Goal: Find specific page/section: Find specific page/section

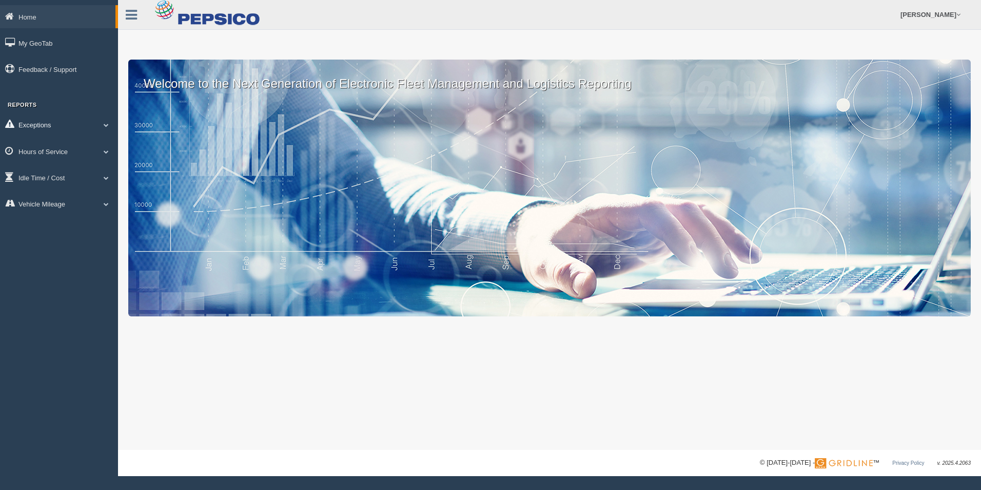
click at [44, 125] on link "Exceptions" at bounding box center [59, 124] width 118 height 23
click at [62, 226] on link "Hours of Service" at bounding box center [59, 223] width 118 height 23
click at [51, 207] on link "HOS Violations" at bounding box center [66, 211] width 97 height 18
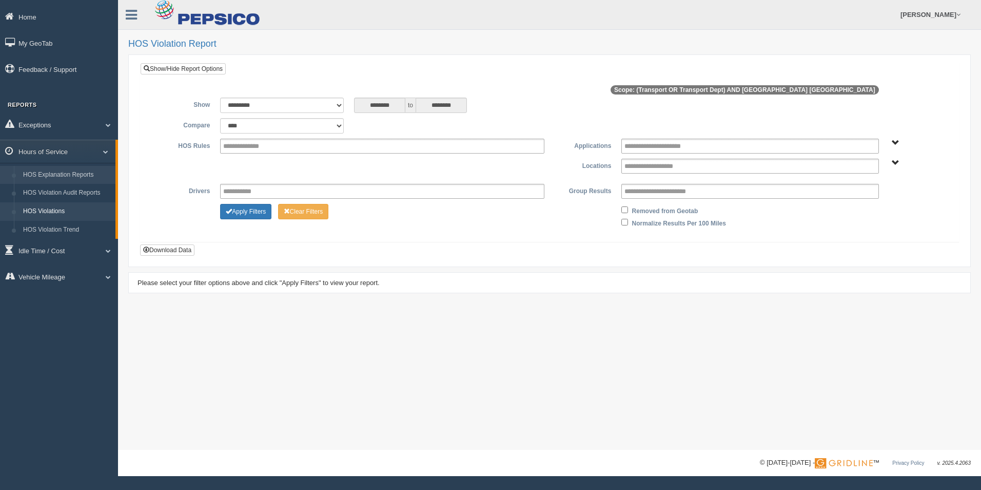
click at [48, 167] on link "HOS Explanation Reports" at bounding box center [66, 175] width 97 height 18
